Goal: Check status: Check status

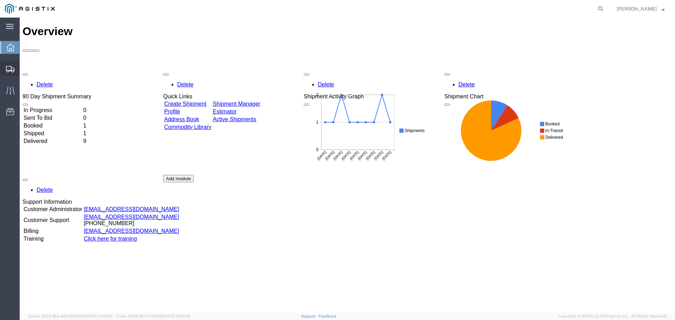
click at [24, 67] on span "Shipments" at bounding box center [21, 69] width 5 height 14
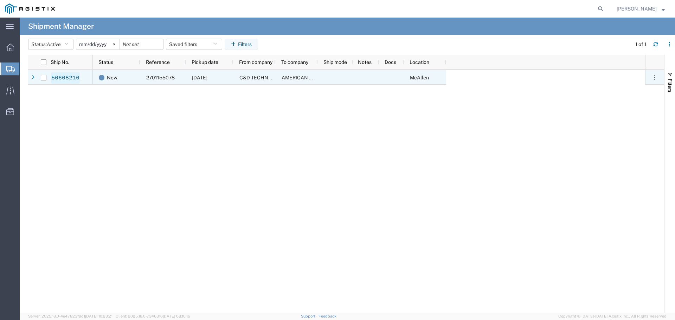
click at [70, 79] on link "56668216" at bounding box center [65, 77] width 29 height 11
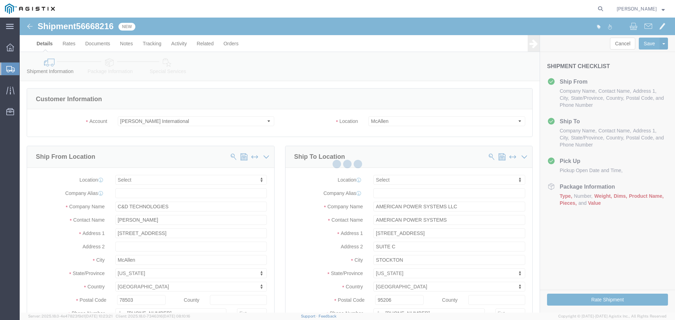
select select
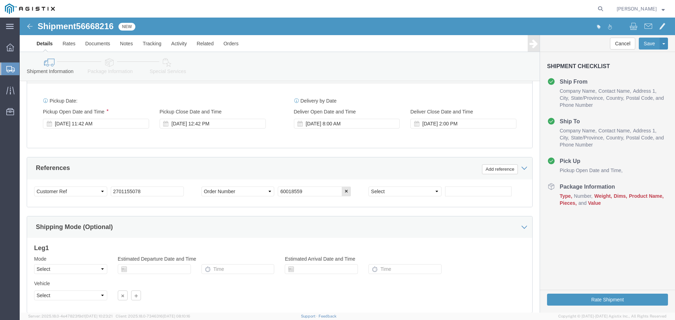
scroll to position [352, 0]
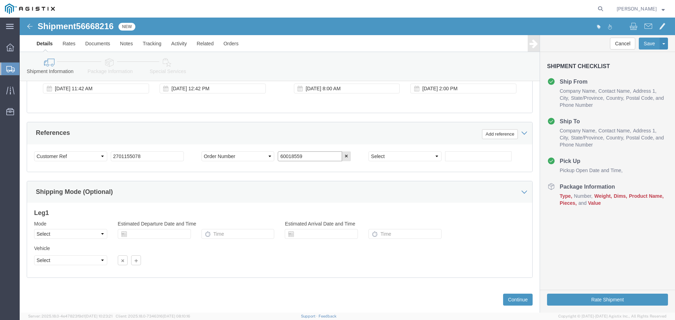
drag, startPoint x: 282, startPoint y: 140, endPoint x: 244, endPoint y: 138, distance: 38.4
click div "Select Account Type Activity ID Airline Appointment Number ASN Batch Request # …"
click input "60018559"
click div "Select Account Type Activity ID Airline Appointment Number ASN Batch Request # …"
click input "60018559"
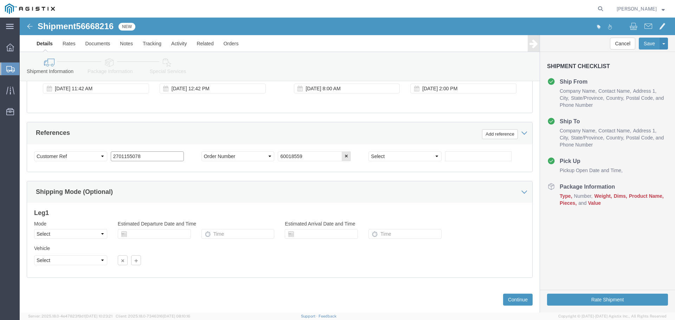
drag, startPoint x: 125, startPoint y: 140, endPoint x: 71, endPoint y: 136, distance: 54.6
click div "Select Account Type Activity ID Airline Appointment Number ASN Batch Request # …"
